Goal: Use online tool/utility

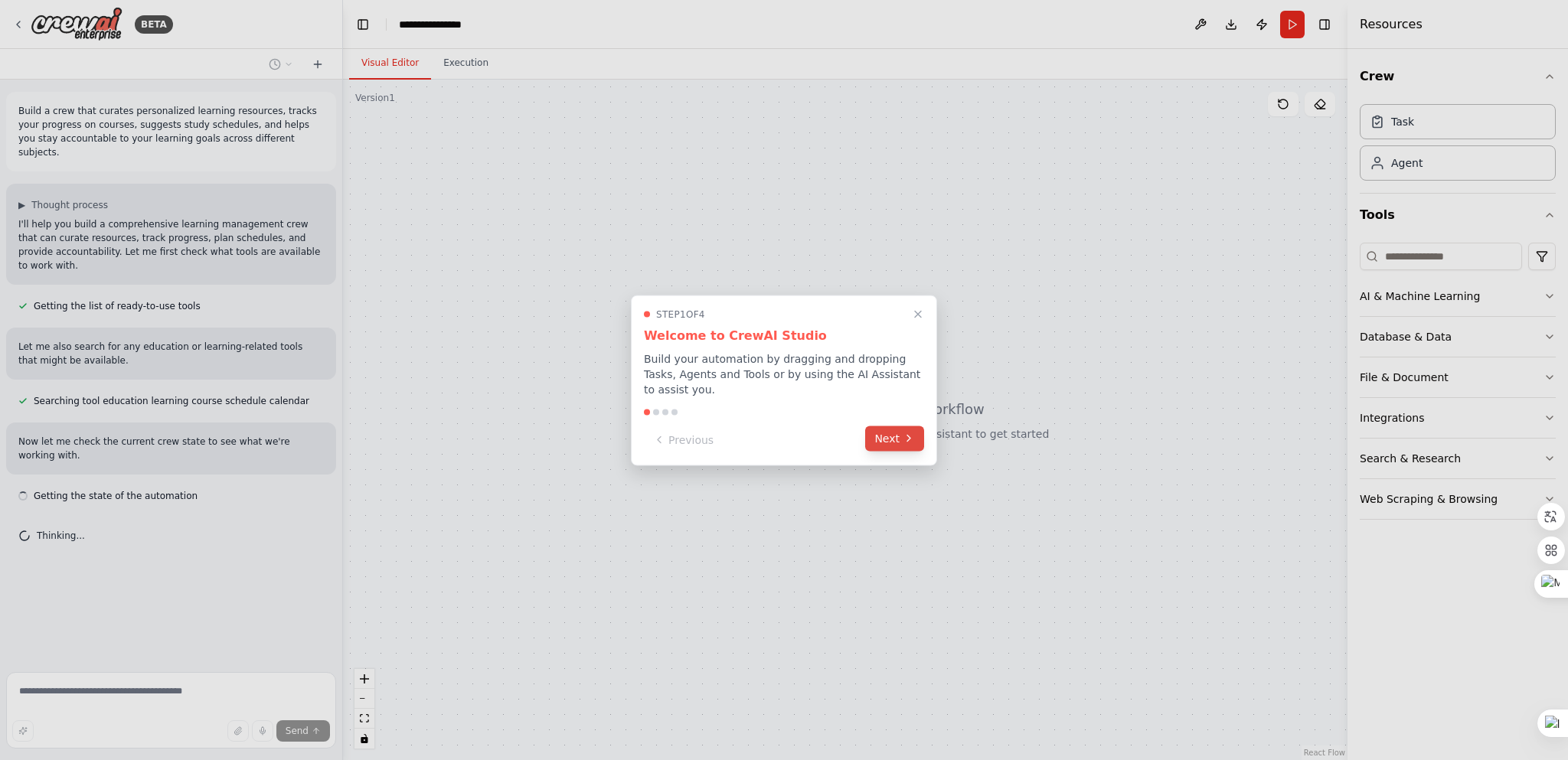
click at [886, 438] on button "Next" at bounding box center [894, 439] width 59 height 26
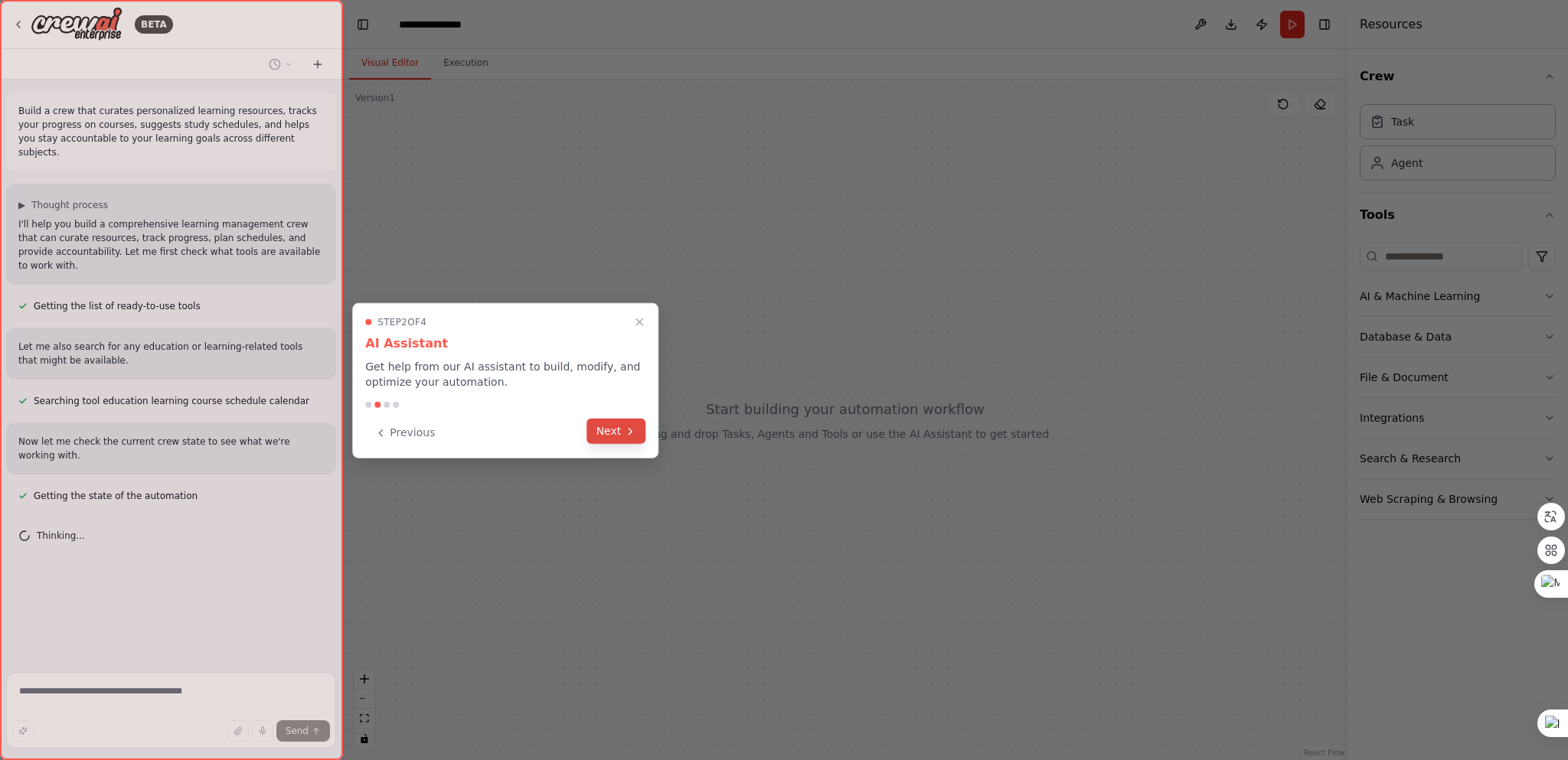
click at [622, 432] on button "Next" at bounding box center [617, 431] width 59 height 26
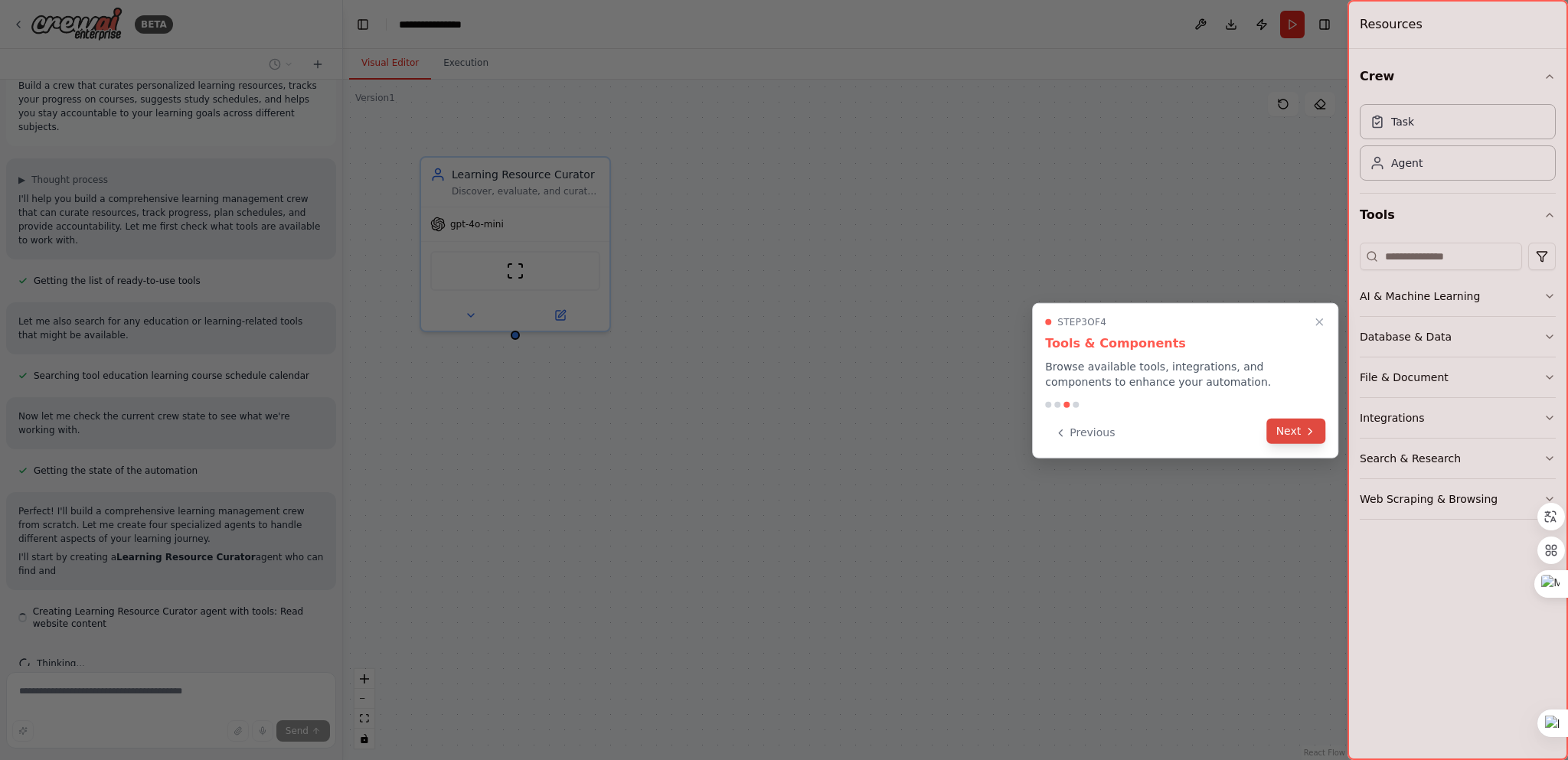
scroll to position [39, 0]
click at [1294, 424] on button "Next" at bounding box center [1296, 431] width 59 height 26
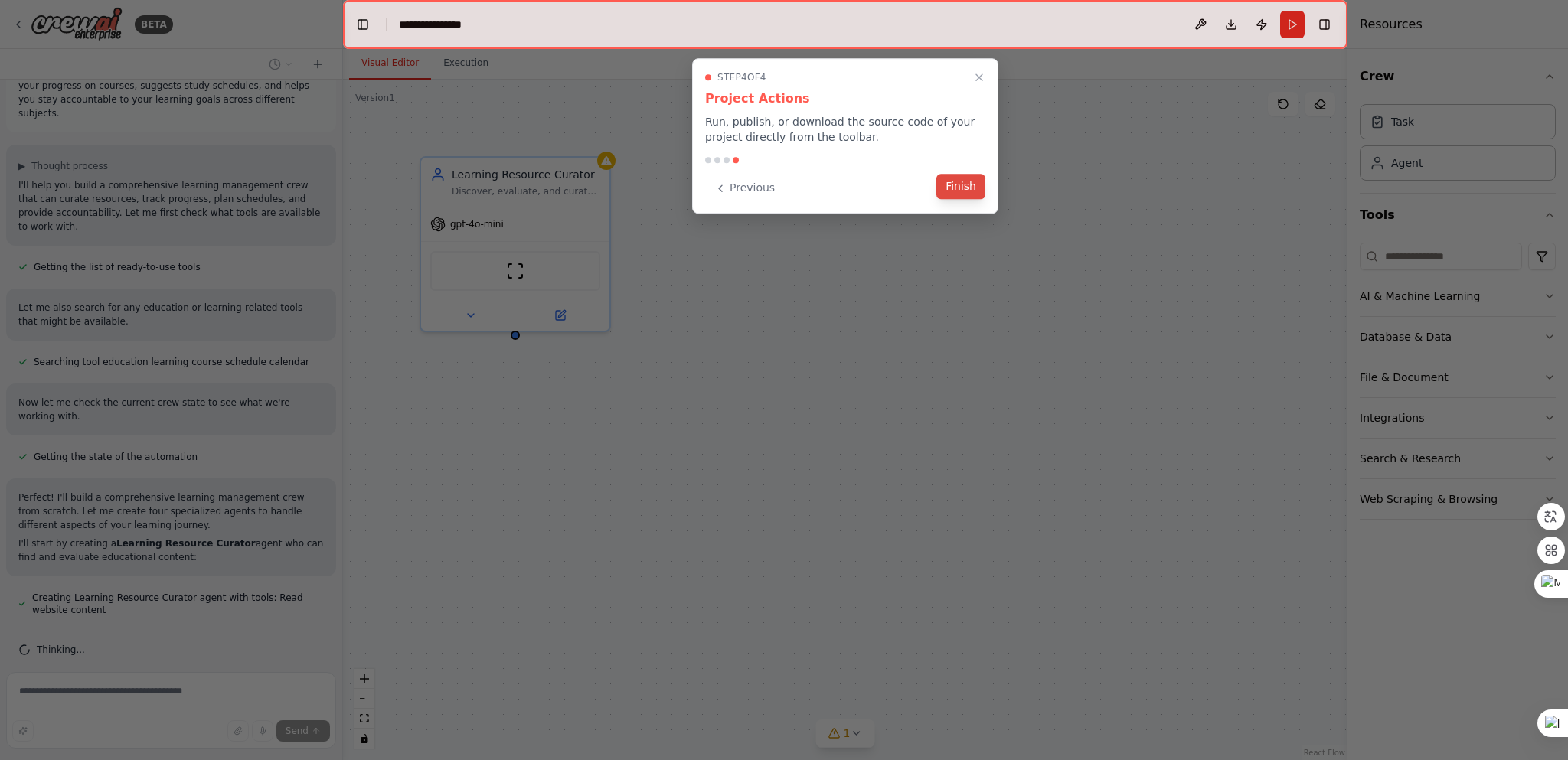
click at [946, 177] on button "Finish" at bounding box center [960, 186] width 49 height 26
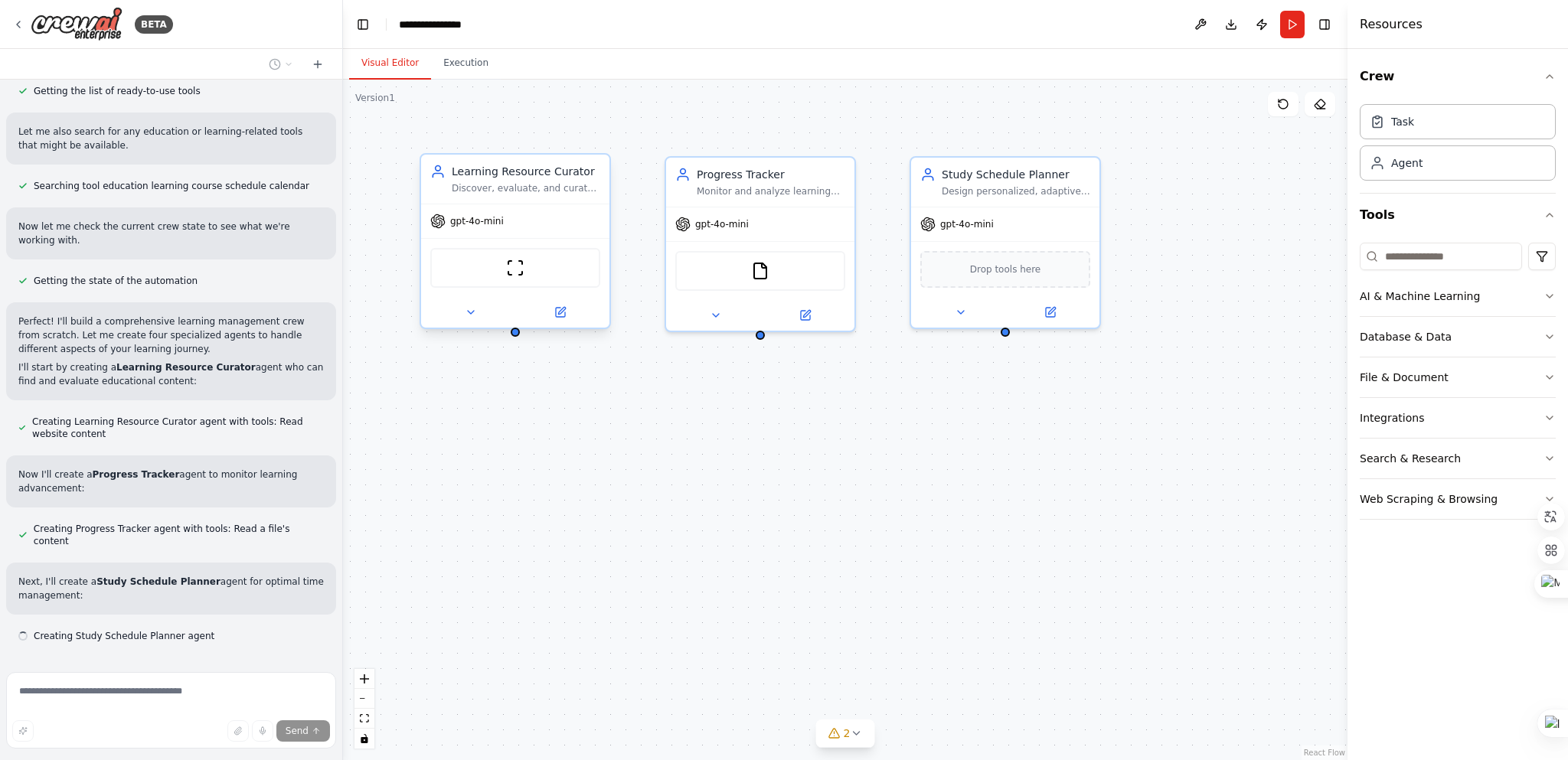
scroll to position [229, 0]
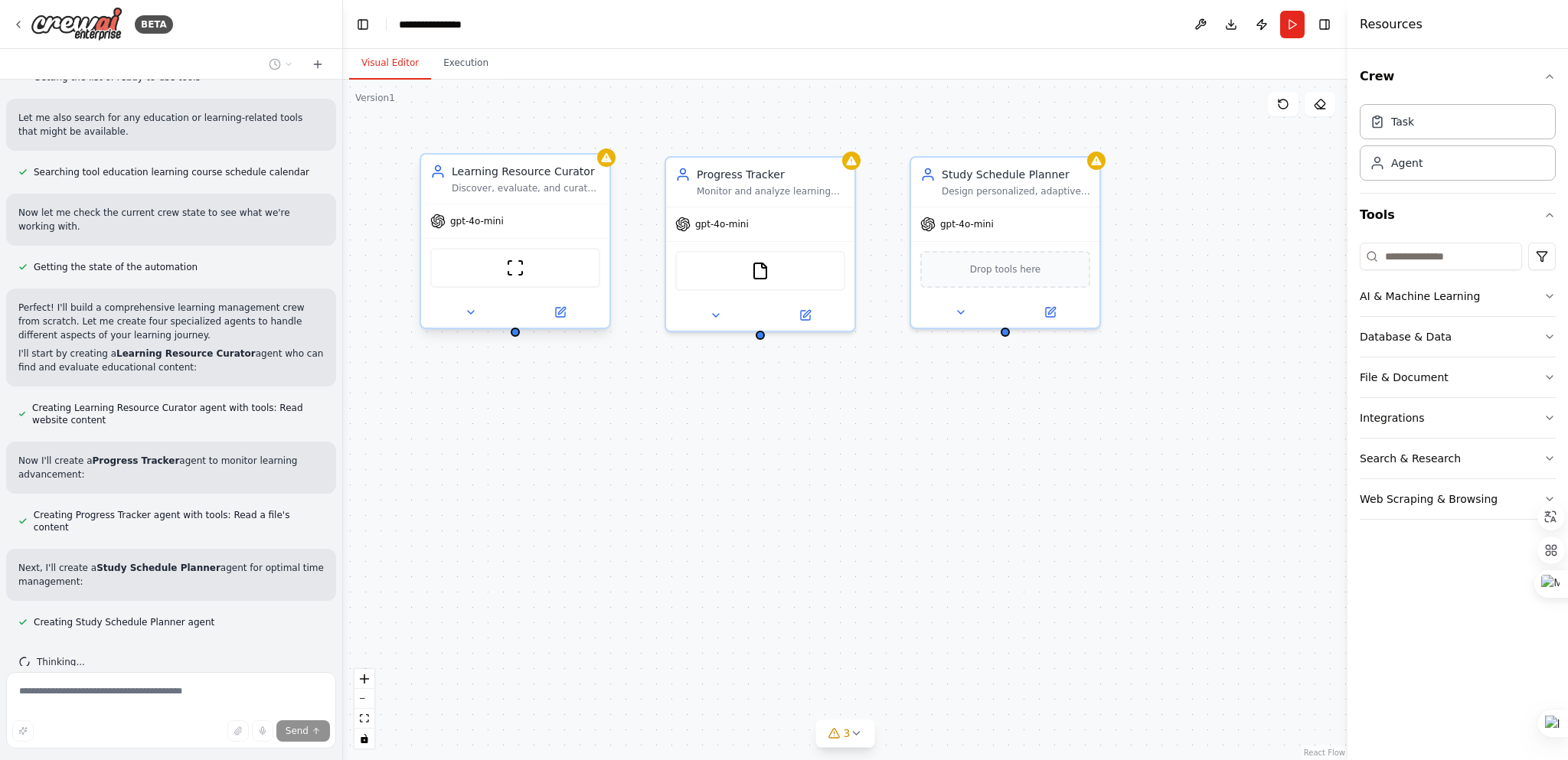
click at [480, 224] on span "gpt-4o-mini" at bounding box center [476, 220] width 53 height 12
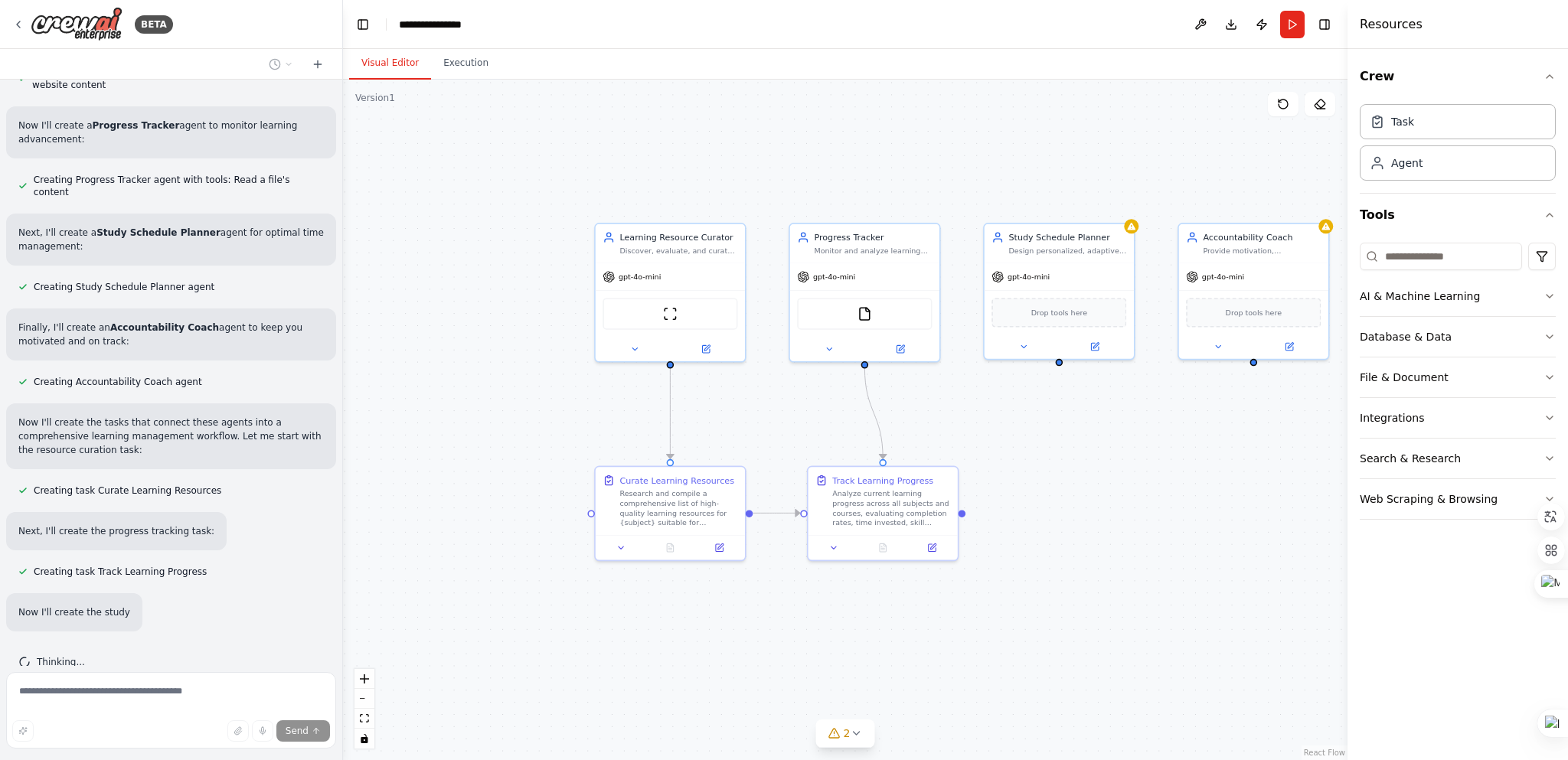
scroll to position [595, 0]
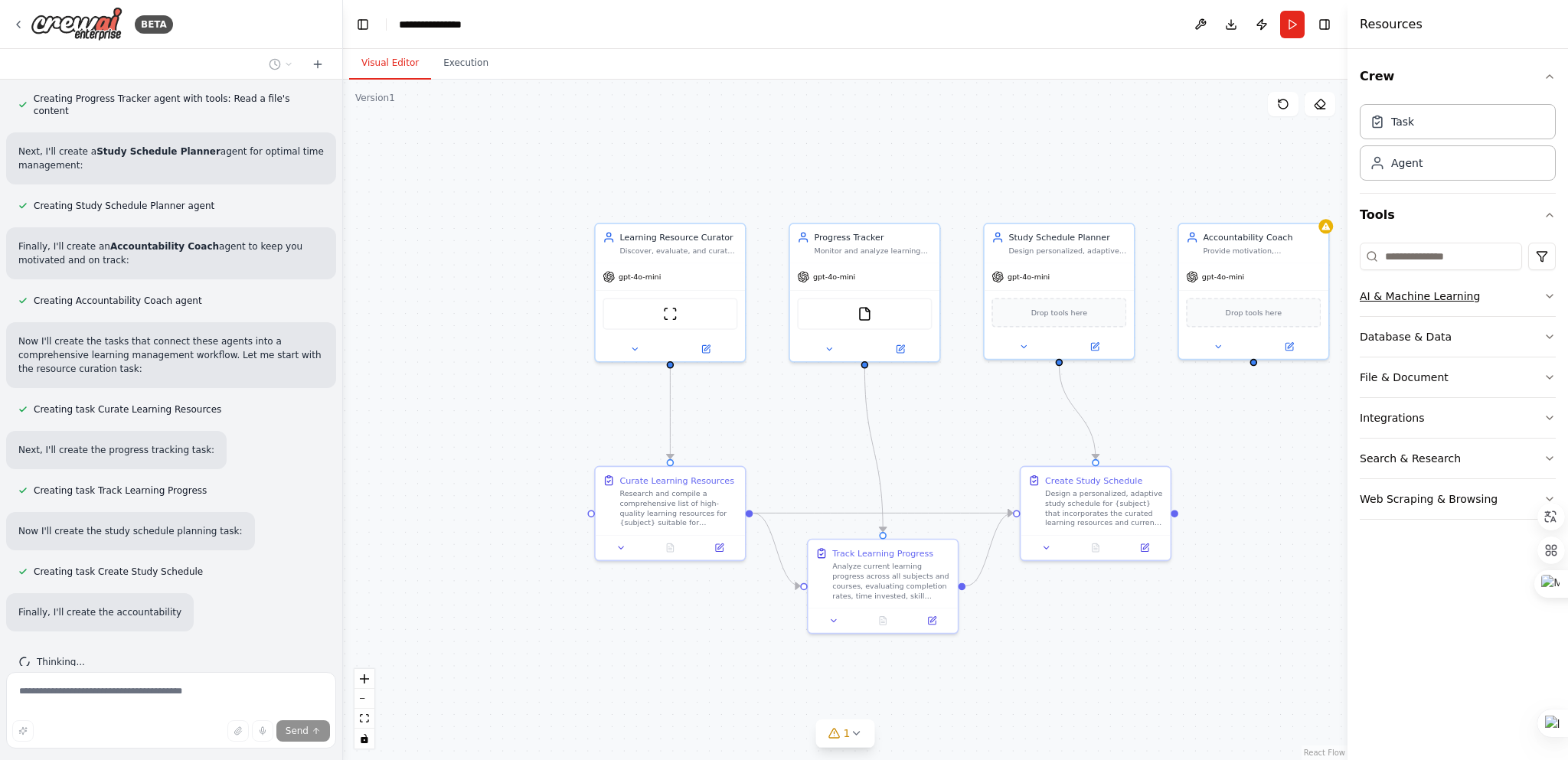
click at [1550, 294] on icon "button" at bounding box center [1549, 296] width 12 height 12
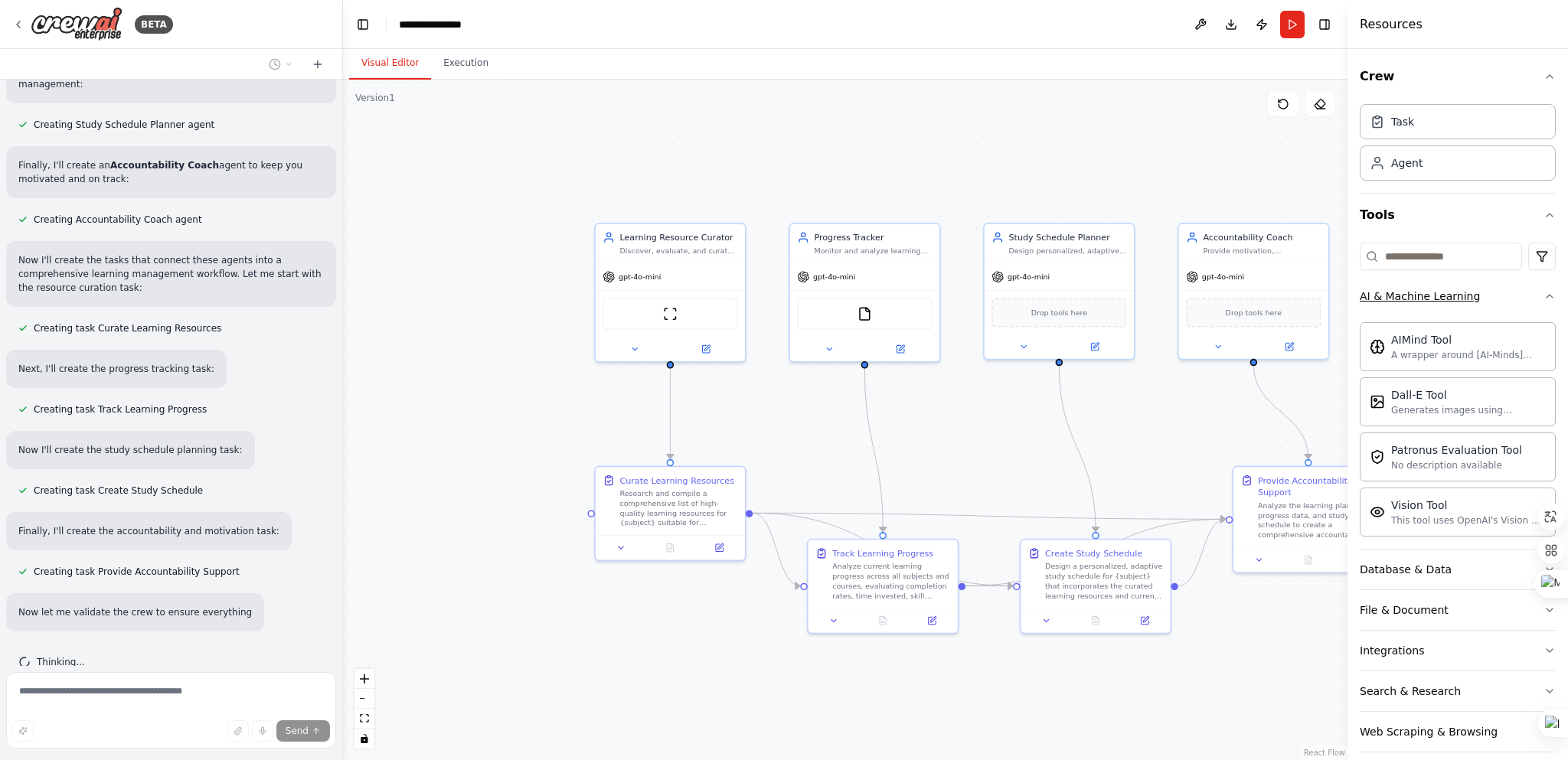
scroll to position [770, 0]
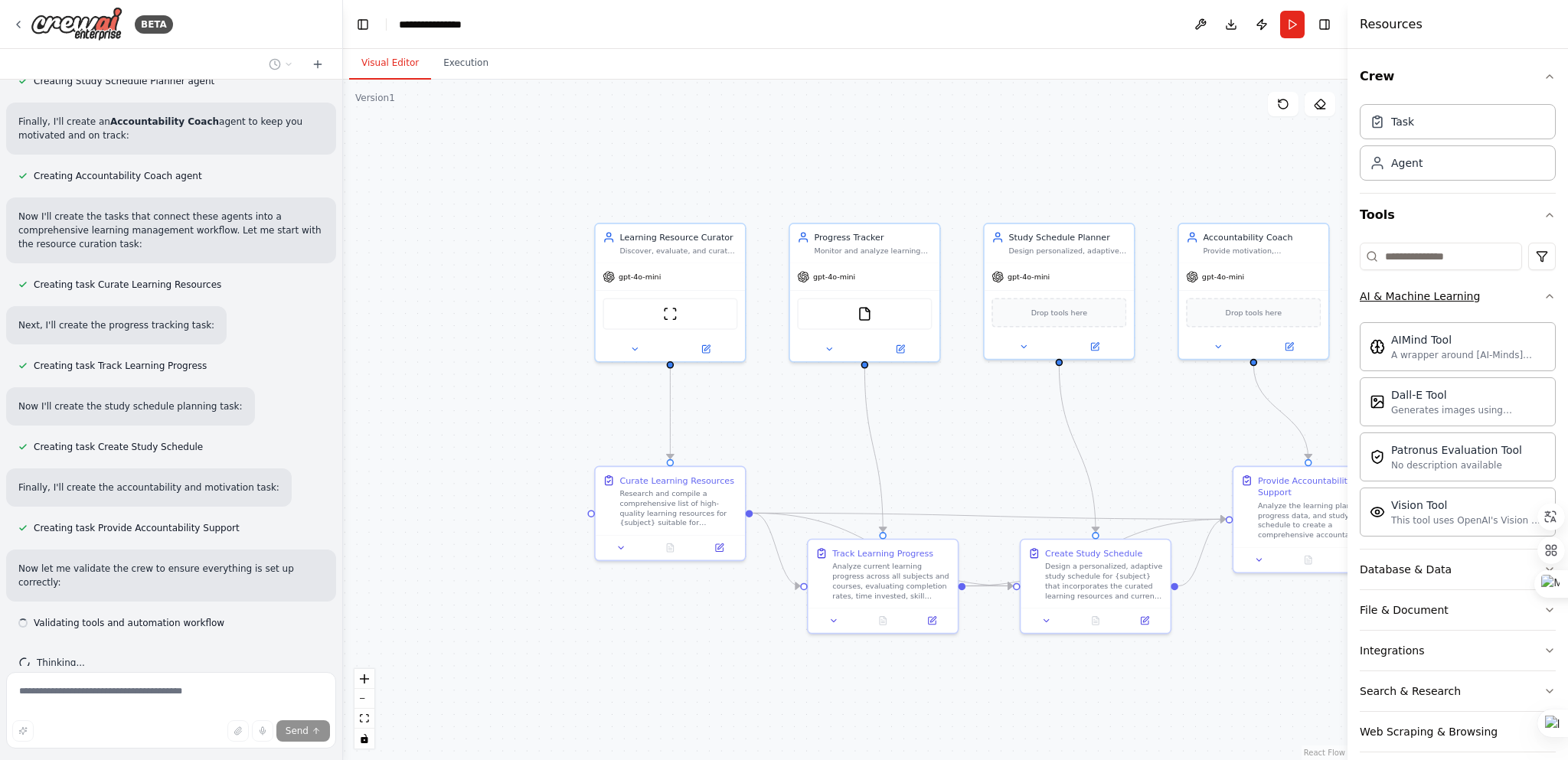
click at [1550, 294] on div "Crew Task Agent Tools AI & Machine Learning AIMind Tool A wrapper around [AI-Mi…" at bounding box center [1458, 404] width 220 height 711
click at [1543, 292] on icon "button" at bounding box center [1549, 296] width 12 height 12
